Goal: Task Accomplishment & Management: Use online tool/utility

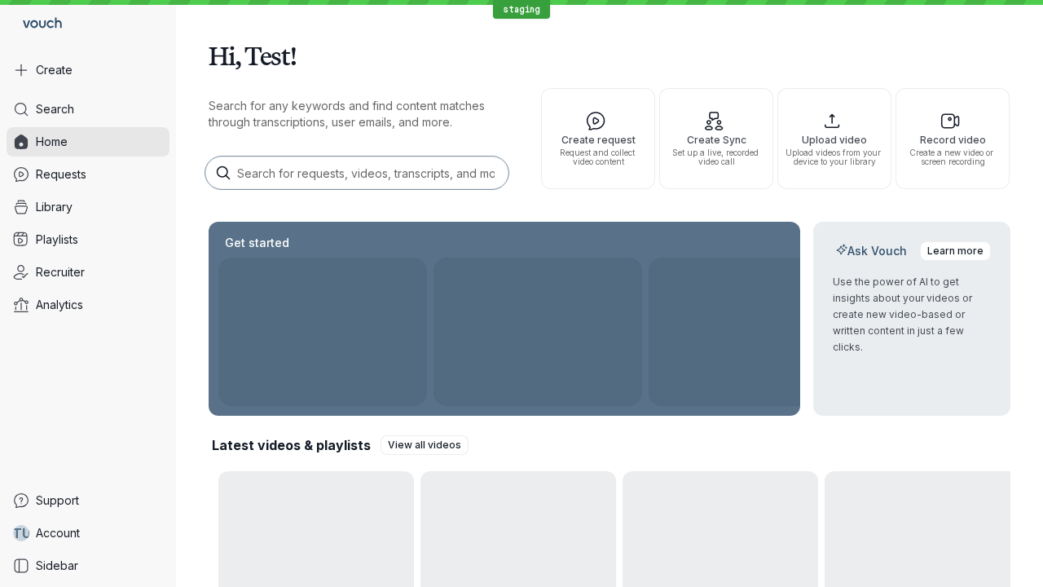
click at [88, 70] on button "Create" at bounding box center [88, 69] width 163 height 29
